Goal: Use online tool/utility

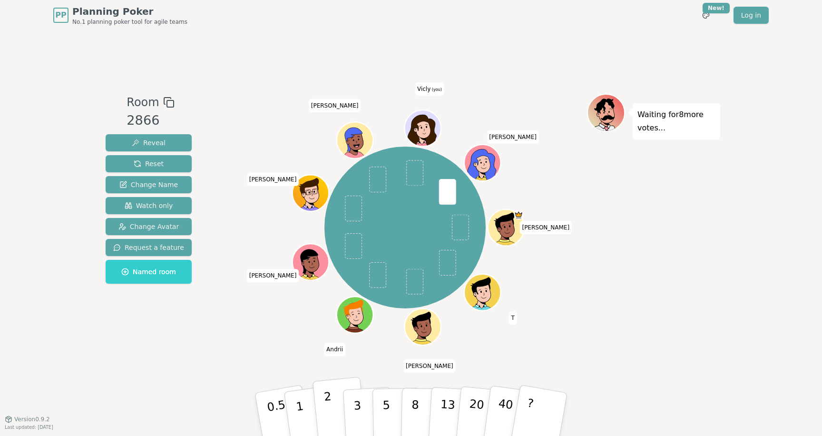
click at [331, 412] on p "2" at bounding box center [330, 416] width 12 height 52
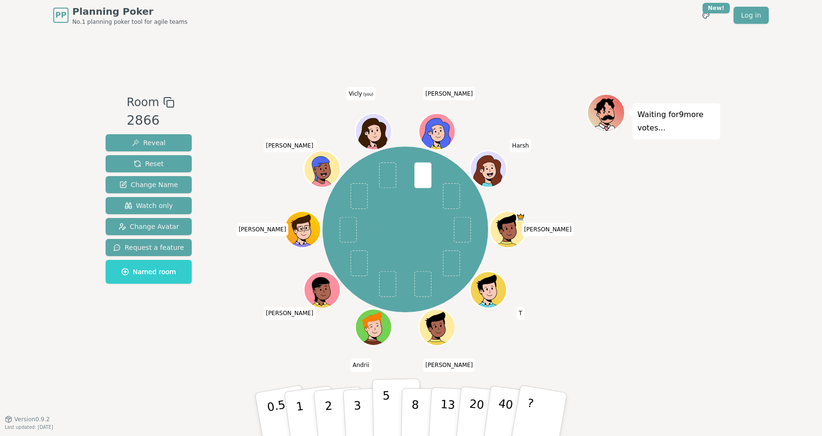
click at [385, 399] on p "5" at bounding box center [387, 414] width 8 height 51
click at [379, 416] on button "5" at bounding box center [397, 414] width 49 height 72
click at [306, 403] on button "1" at bounding box center [311, 414] width 57 height 77
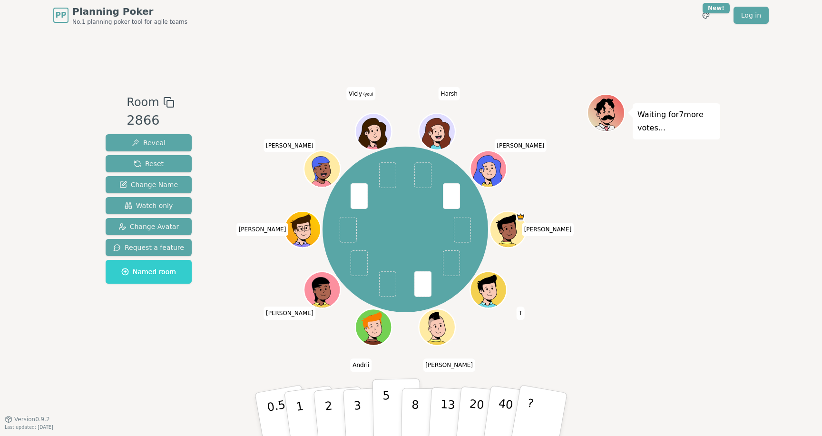
click at [393, 407] on button "5" at bounding box center [397, 414] width 49 height 72
click at [355, 409] on p "3" at bounding box center [358, 415] width 10 height 52
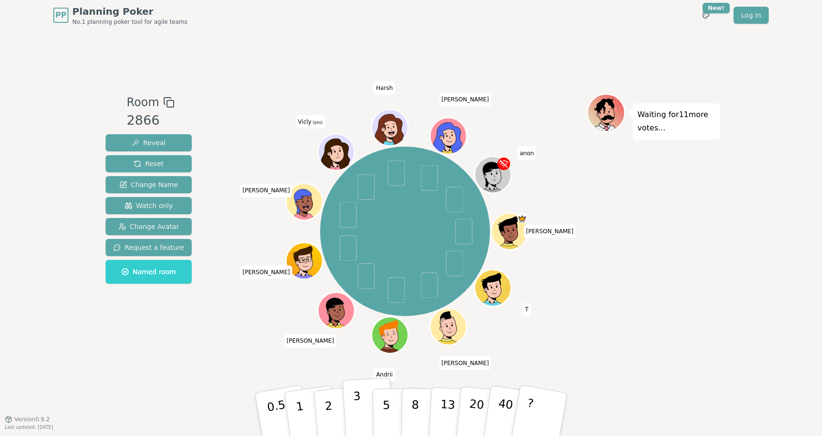
click at [352, 413] on button "3" at bounding box center [369, 414] width 52 height 74
